Goal: Task Accomplishment & Management: Manage account settings

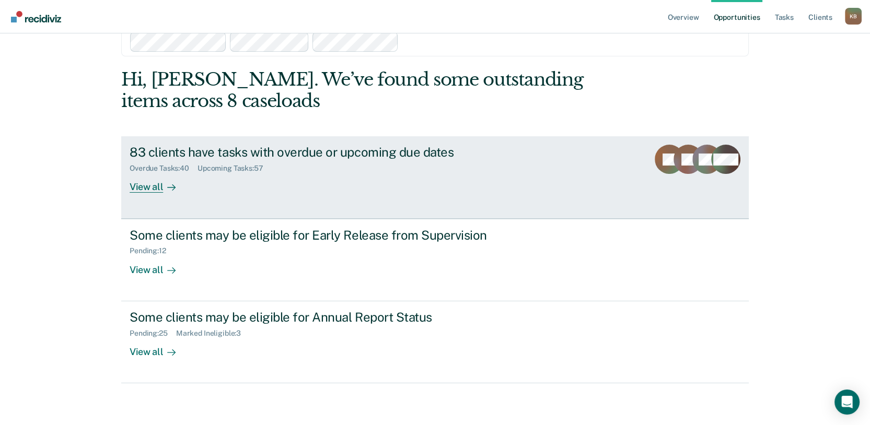
scroll to position [153, 0]
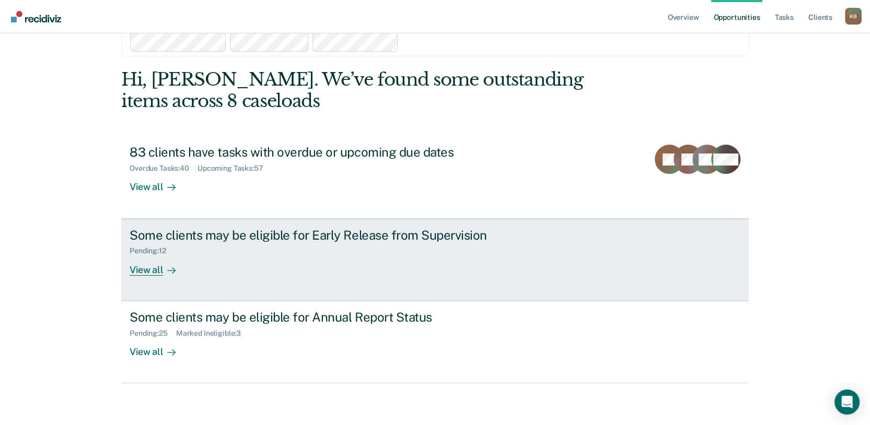
click at [153, 255] on div "View all" at bounding box center [159, 265] width 59 height 20
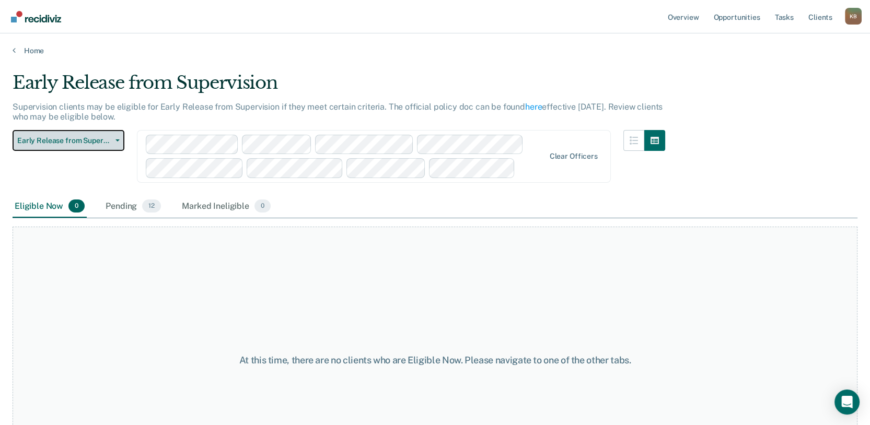
click at [73, 151] on button "Early Release from Supervision" at bounding box center [69, 140] width 112 height 21
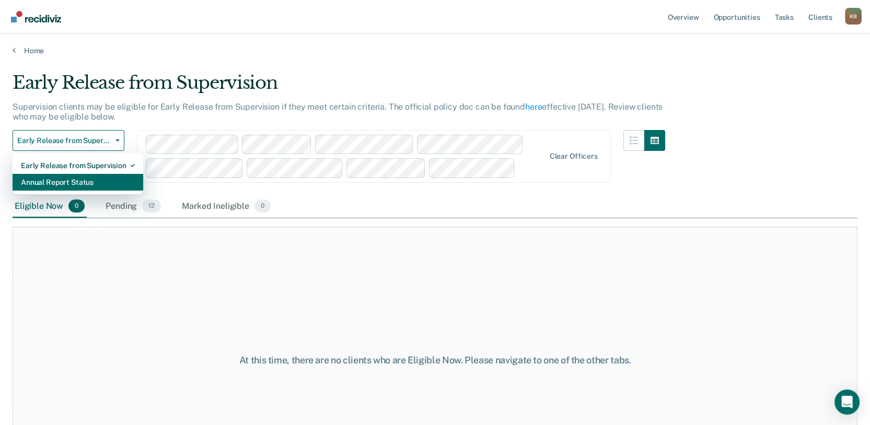
click at [89, 191] on div "Annual Report Status" at bounding box center [78, 182] width 114 height 17
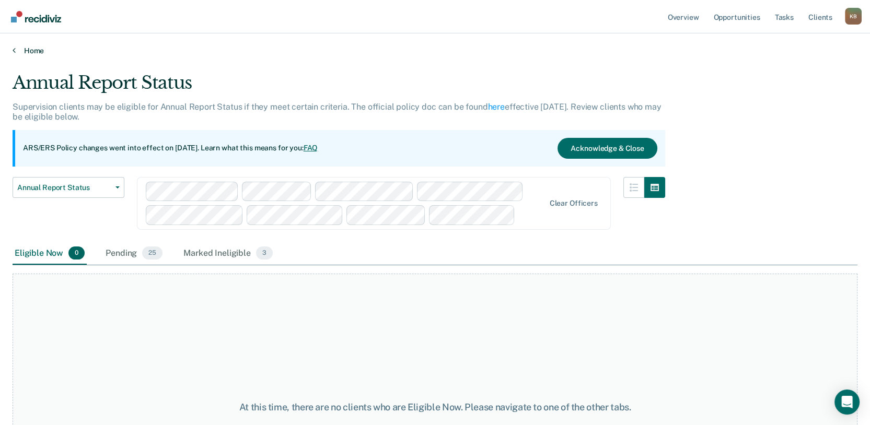
click at [37, 55] on link "Home" at bounding box center [435, 50] width 845 height 9
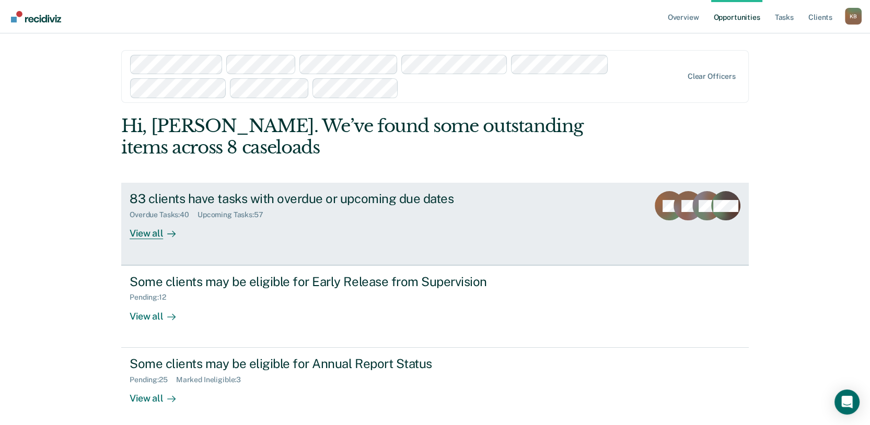
click at [254, 206] on div "83 clients have tasks with overdue or upcoming due dates" at bounding box center [313, 198] width 367 height 15
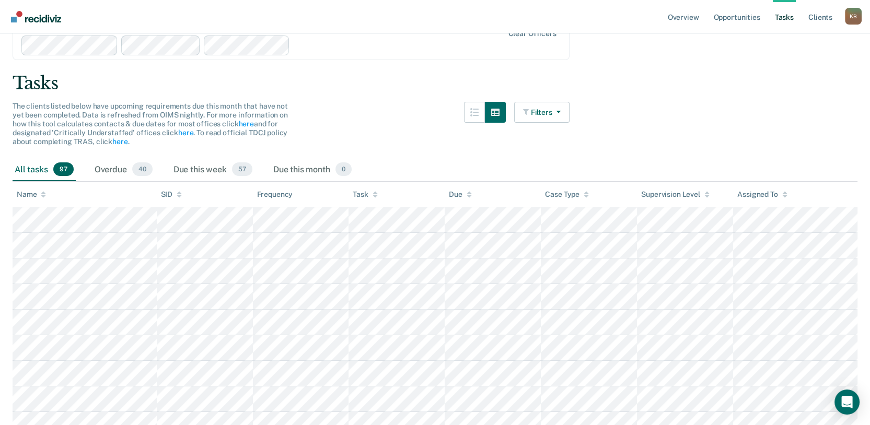
scroll to position [58, 0]
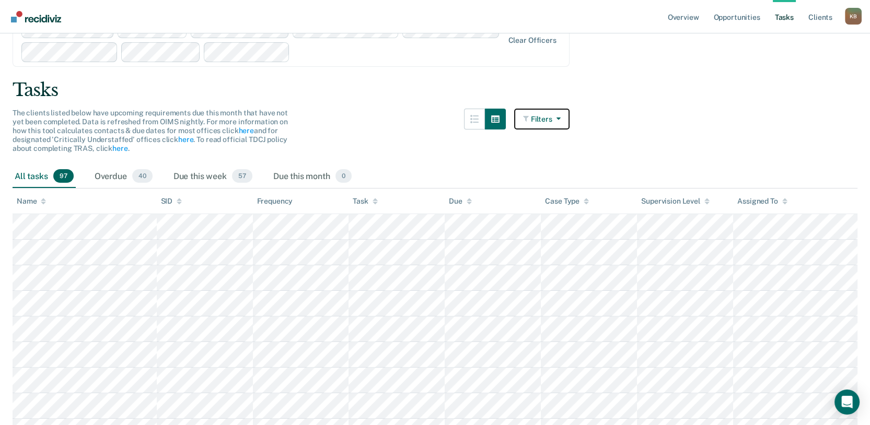
click at [556, 130] on button "Filters" at bounding box center [541, 119] width 55 height 21
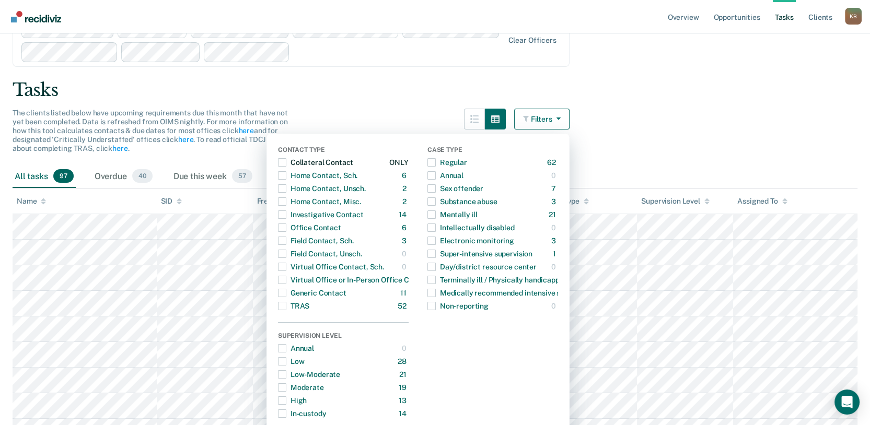
drag, startPoint x: 220, startPoint y: 195, endPoint x: 223, endPoint y: 200, distance: 5.4
click at [278, 167] on span "button" at bounding box center [282, 162] width 8 height 8
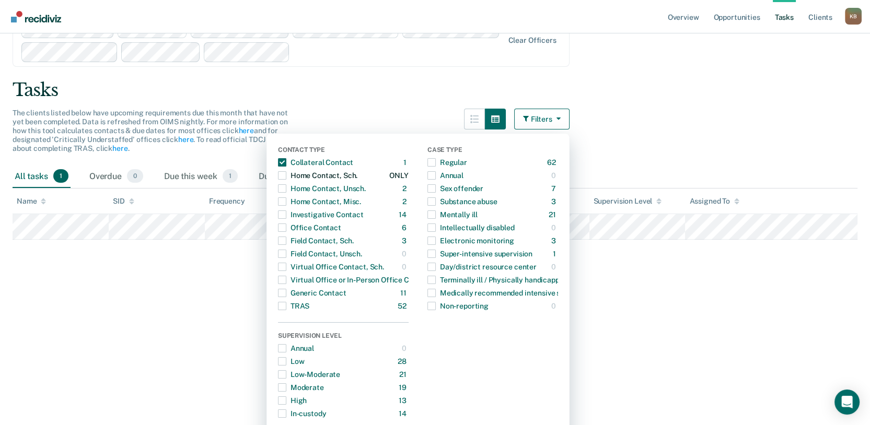
click at [278, 180] on span "button" at bounding box center [282, 175] width 8 height 8
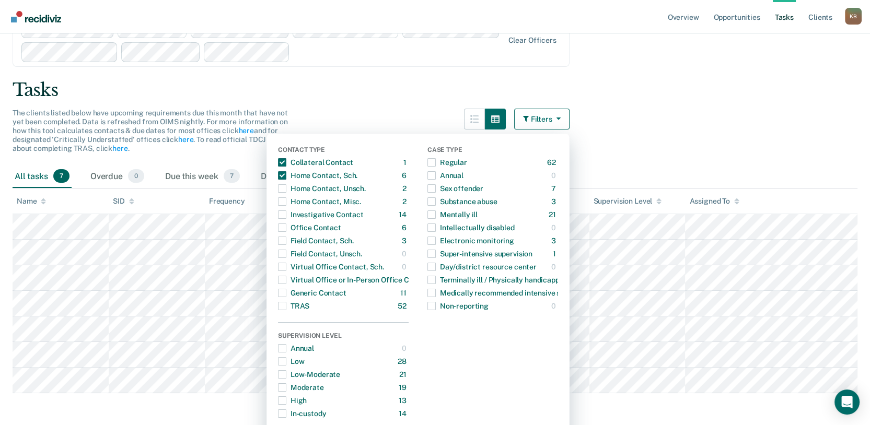
click at [266, 227] on div "Contact Type Collateral Contact 1 ONLY Home Contact, Sch. 6 ONLY Home Contact, …" at bounding box center [417, 300] width 303 height 333
drag, startPoint x: 223, startPoint y: 222, endPoint x: 230, endPoint y: 233, distance: 13.9
click at [278, 193] on span "button" at bounding box center [282, 188] width 8 height 8
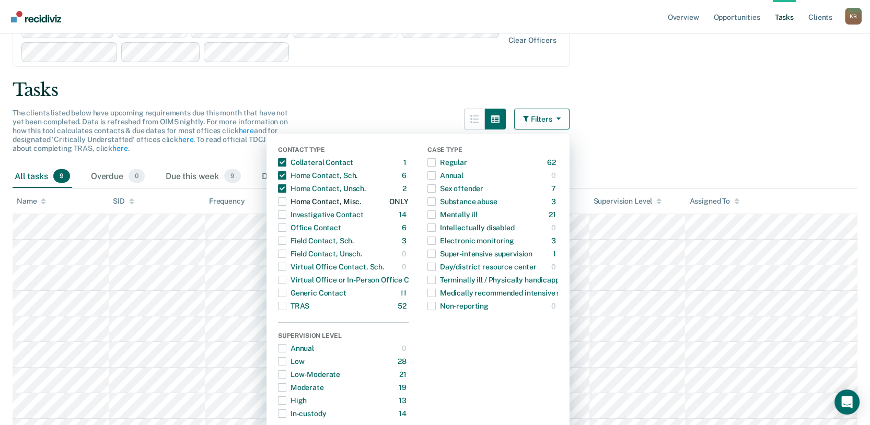
drag, startPoint x: 227, startPoint y: 234, endPoint x: 228, endPoint y: 252, distance: 18.9
click at [278, 206] on span "button" at bounding box center [282, 201] width 8 height 8
drag, startPoint x: 223, startPoint y: 249, endPoint x: 223, endPoint y: 254, distance: 5.7
click at [278, 219] on span "button" at bounding box center [282, 215] width 8 height 8
drag, startPoint x: 222, startPoint y: 247, endPoint x: 225, endPoint y: 252, distance: 6.1
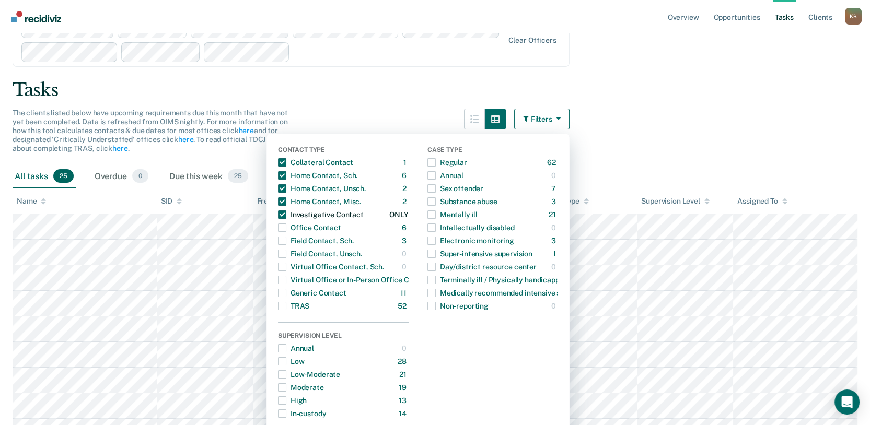
click at [278, 219] on span "button" at bounding box center [282, 215] width 8 height 8
click at [278, 236] on div "Office Contact" at bounding box center [309, 227] width 63 height 17
drag, startPoint x: 225, startPoint y: 281, endPoint x: 225, endPoint y: 288, distance: 7.8
click at [278, 282] on div "Contact Type Collateral Contact 1 ONLY Home Contact, Sch. 6 ONLY Home Contact, …" at bounding box center [343, 229] width 131 height 166
drag, startPoint x: 222, startPoint y: 281, endPoint x: 224, endPoint y: 288, distance: 7.8
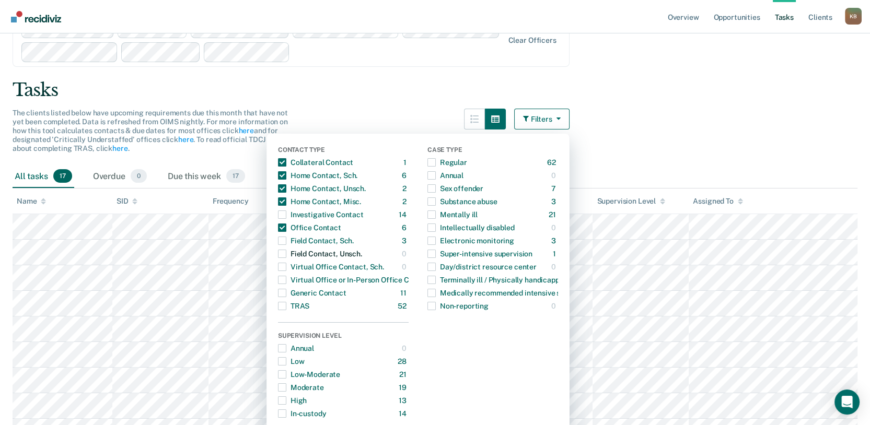
click at [278, 283] on div "Contact Type Collateral Contact 1 ONLY Home Contact, Sch. 6 ONLY Home Contact, …" at bounding box center [343, 229] width 131 height 166
click at [278, 245] on span "button" at bounding box center [282, 241] width 8 height 8
click at [278, 297] on span "button" at bounding box center [282, 293] width 8 height 8
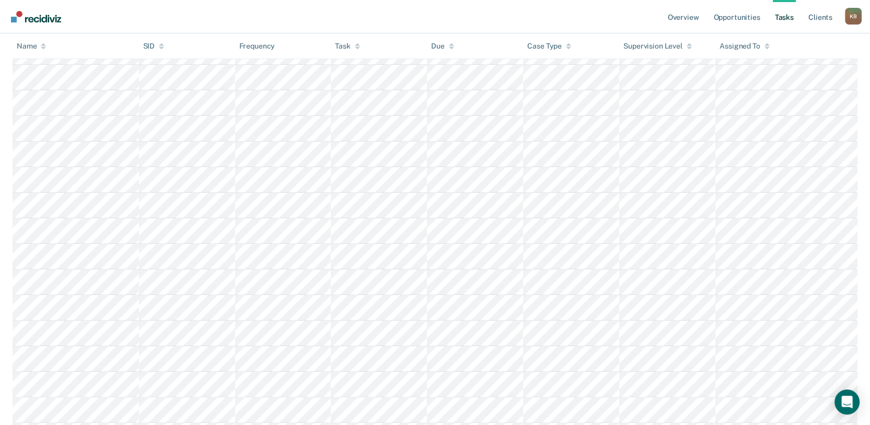
scroll to position [406, 0]
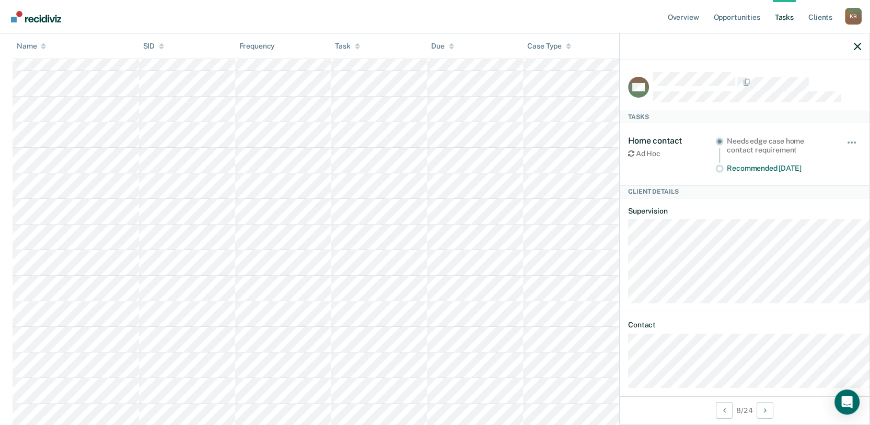
drag, startPoint x: 850, startPoint y: 55, endPoint x: 844, endPoint y: 71, distance: 17.1
click at [850, 55] on div at bounding box center [745, 46] width 250 height 26
drag, startPoint x: 853, startPoint y: 56, endPoint x: 847, endPoint y: 66, distance: 10.8
click at [854, 50] on icon "button" at bounding box center [857, 46] width 7 height 7
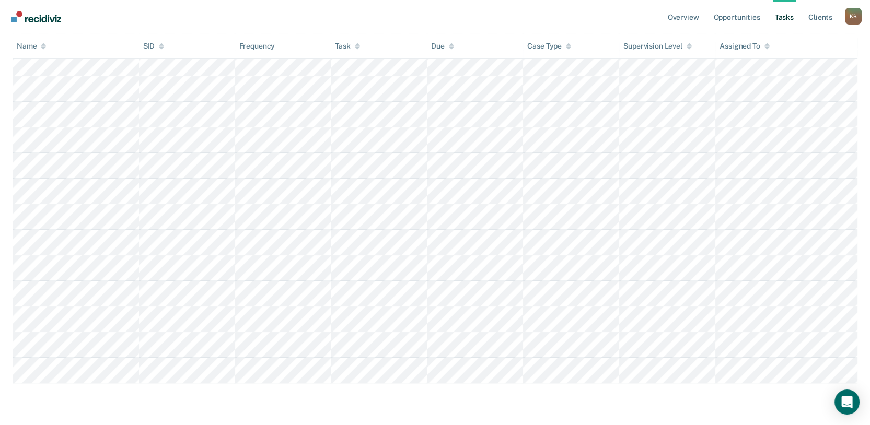
scroll to position [894, 0]
